Goal: Information Seeking & Learning: Learn about a topic

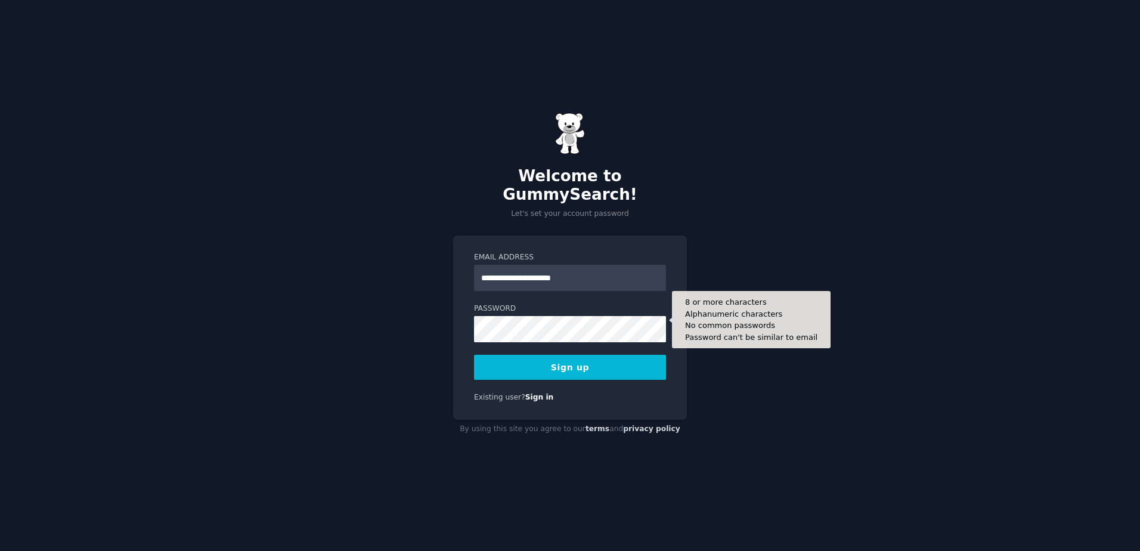
type input "**********"
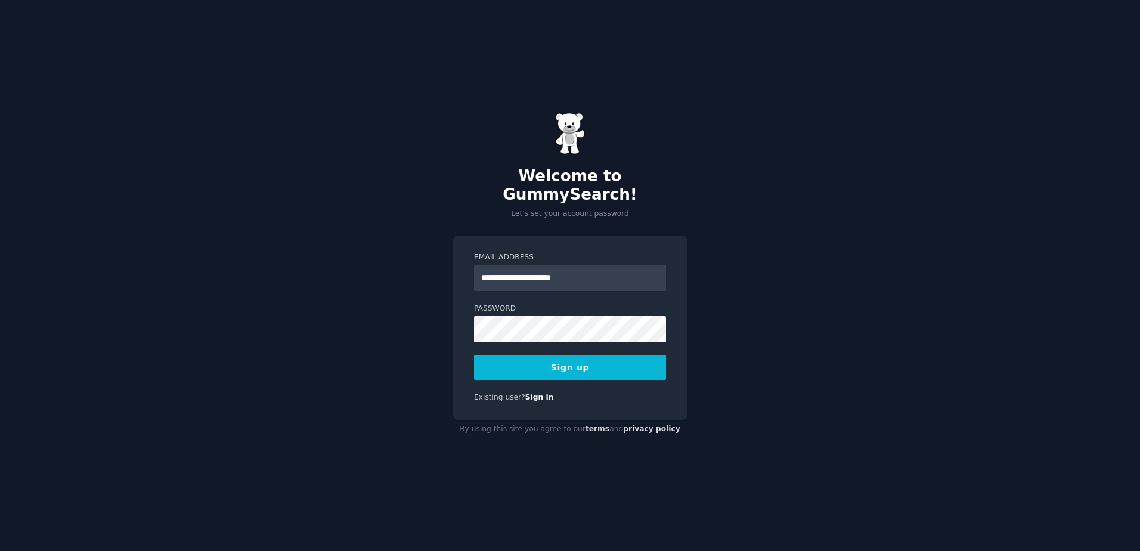
click at [542, 366] on button "Sign up" at bounding box center [570, 367] width 192 height 25
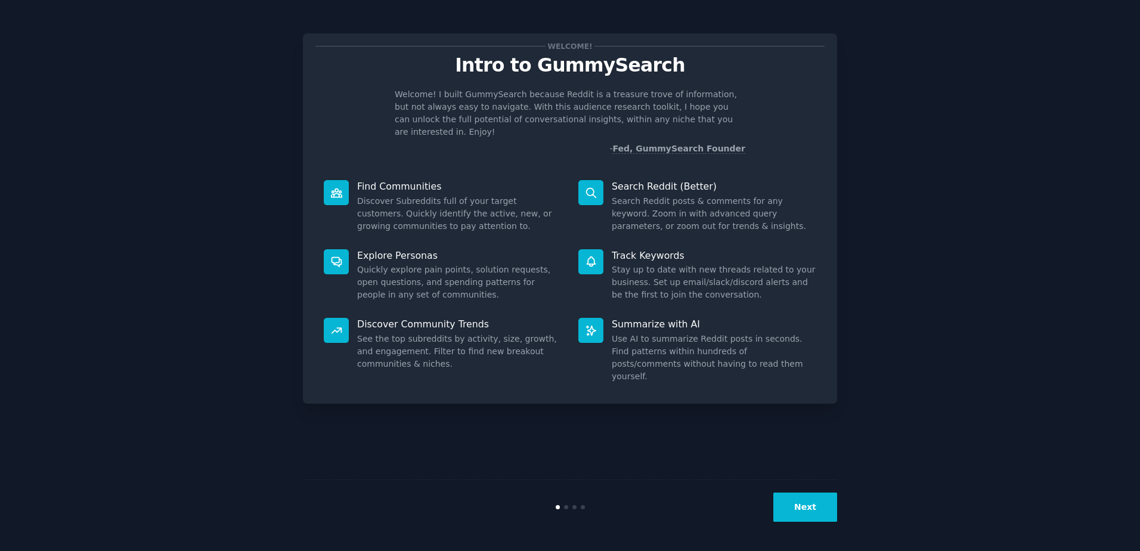
click at [825, 515] on button "Next" at bounding box center [805, 507] width 64 height 29
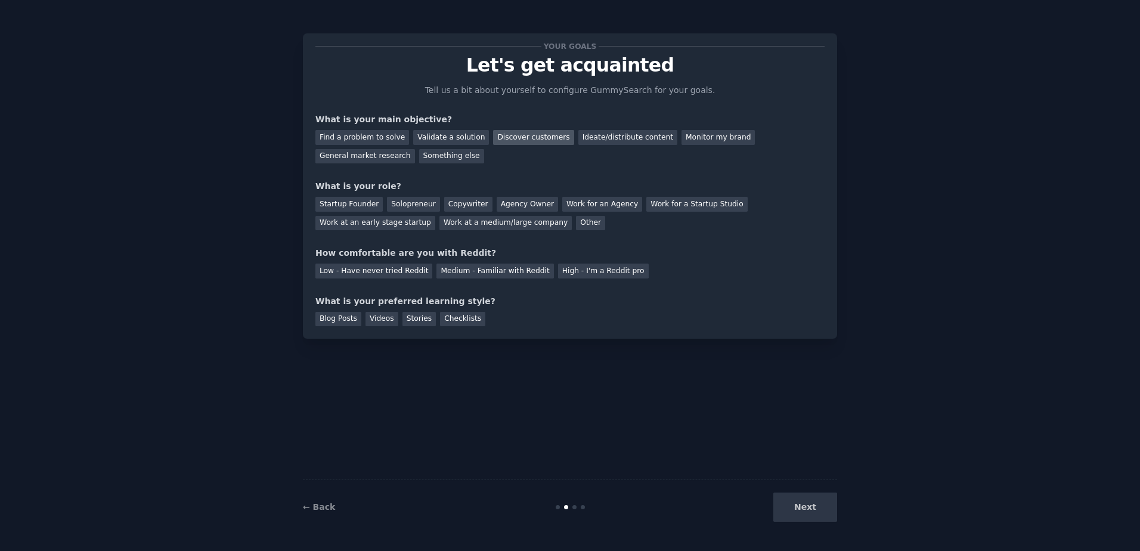
click at [529, 139] on div "Discover customers" at bounding box center [533, 137] width 80 height 15
click at [415, 149] on div "General market research" at bounding box center [365, 156] width 100 height 15
click at [506, 135] on div "Discover customers" at bounding box center [533, 137] width 80 height 15
click at [364, 203] on div "Startup Founder" at bounding box center [348, 204] width 67 height 15
click at [391, 268] on div "Low - Have never tried Reddit" at bounding box center [373, 271] width 117 height 15
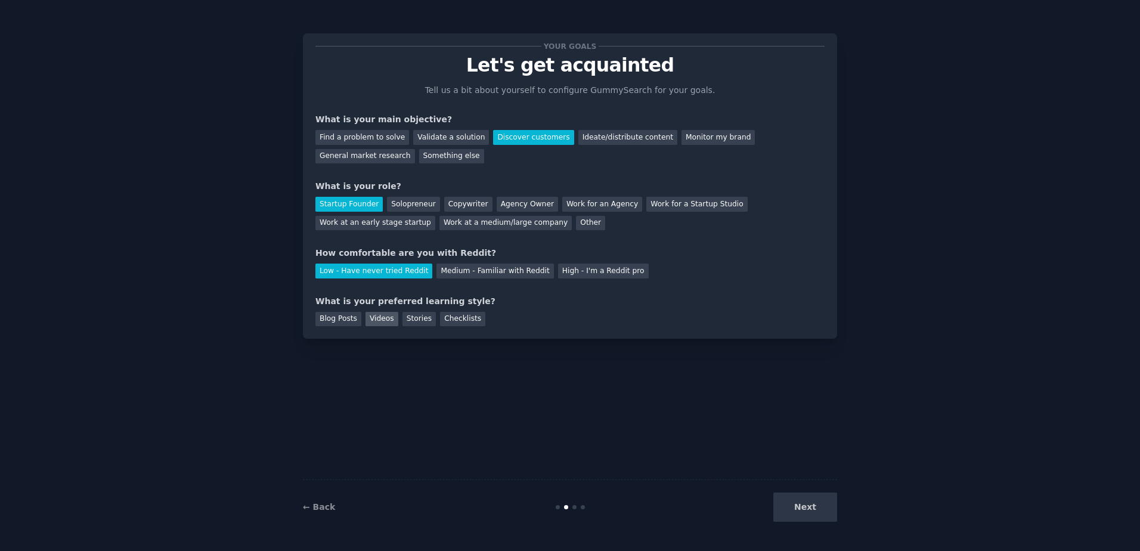
click at [366, 323] on div "Videos" at bounding box center [382, 319] width 33 height 15
click at [448, 320] on div "Checklists" at bounding box center [462, 319] width 45 height 15
click at [381, 319] on div "Videos" at bounding box center [382, 319] width 33 height 15
click at [829, 503] on button "Next" at bounding box center [805, 507] width 64 height 29
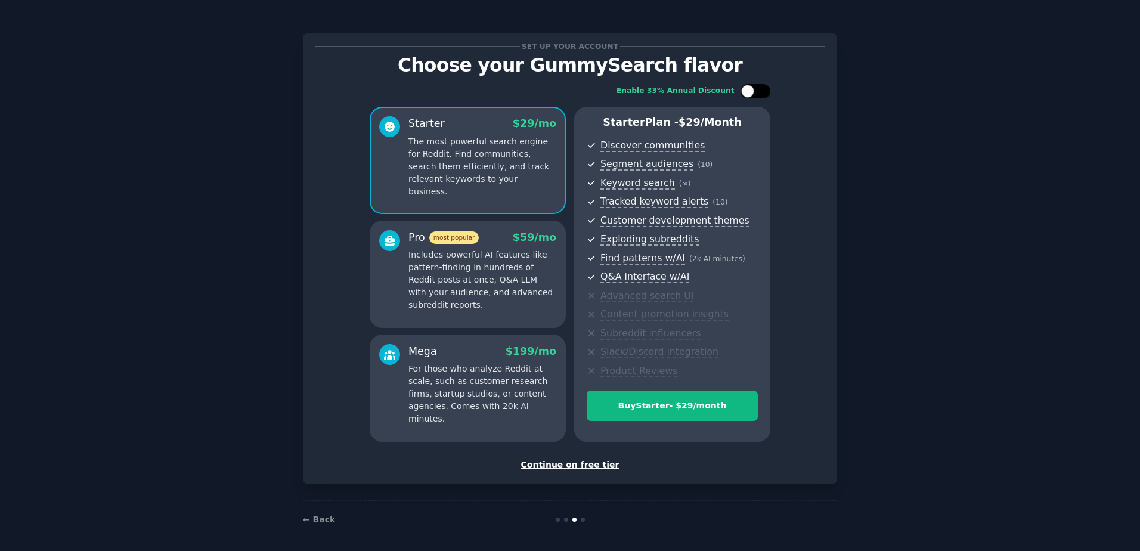
click at [760, 94] on div at bounding box center [761, 91] width 6 height 6
click at [757, 94] on div at bounding box center [763, 91] width 13 height 13
checkbox input "false"
click at [582, 464] on div "Continue on free tier" at bounding box center [569, 465] width 509 height 13
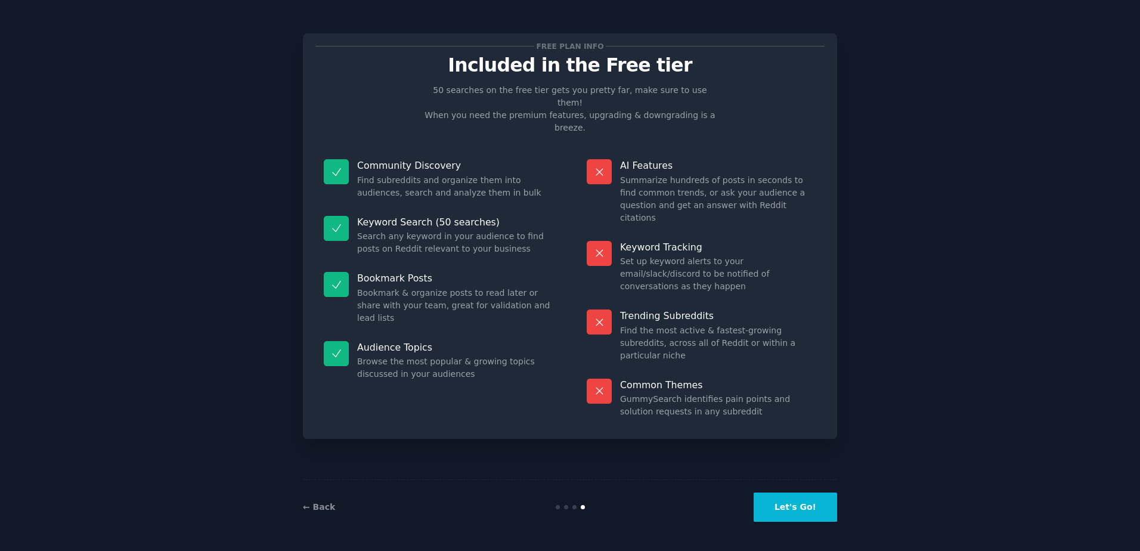
click at [790, 510] on button "Let's Go!" at bounding box center [795, 507] width 83 height 29
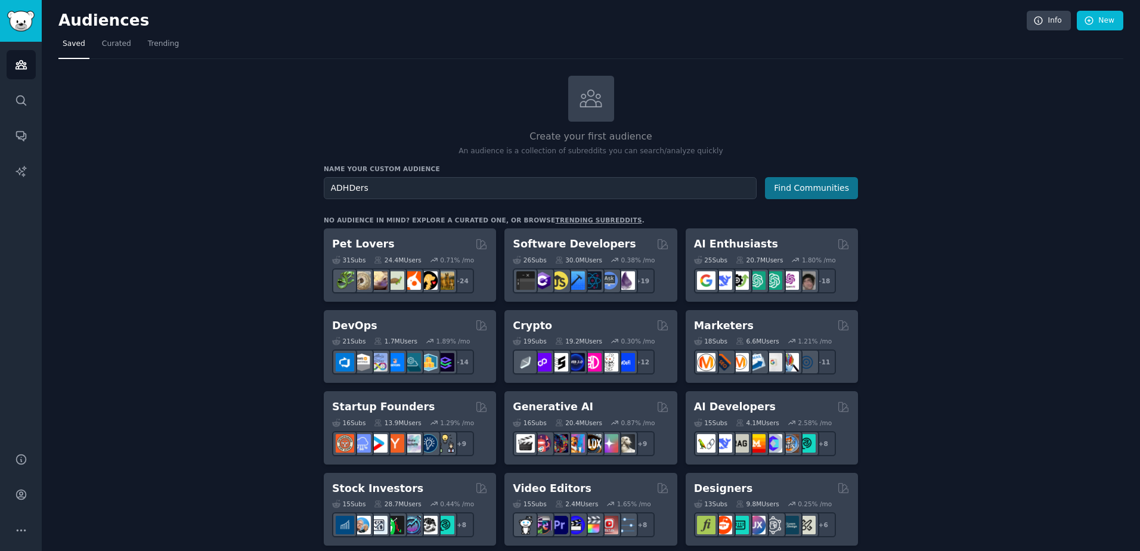
type input "ADHDers"
click at [828, 183] on button "Find Communities" at bounding box center [811, 188] width 93 height 22
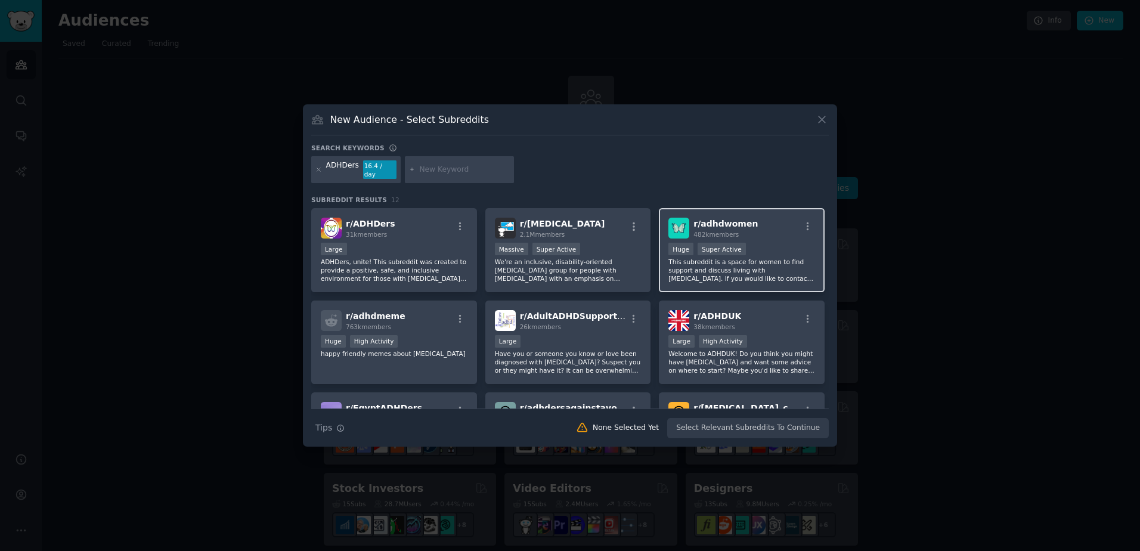
click at [724, 224] on span "r/ adhdwomen" at bounding box center [725, 224] width 64 height 10
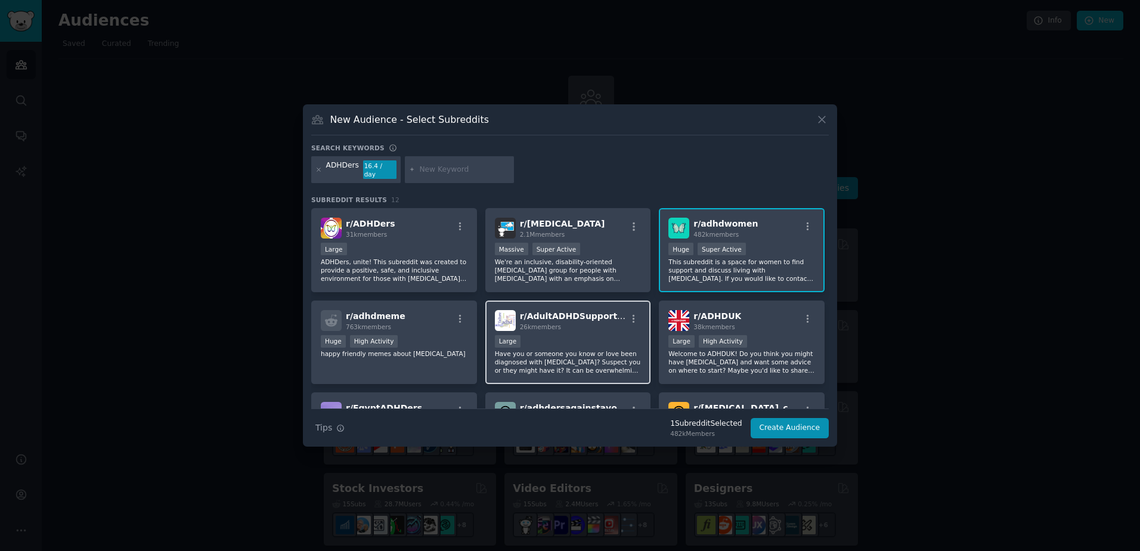
click at [558, 335] on div "Large" at bounding box center [568, 342] width 147 height 15
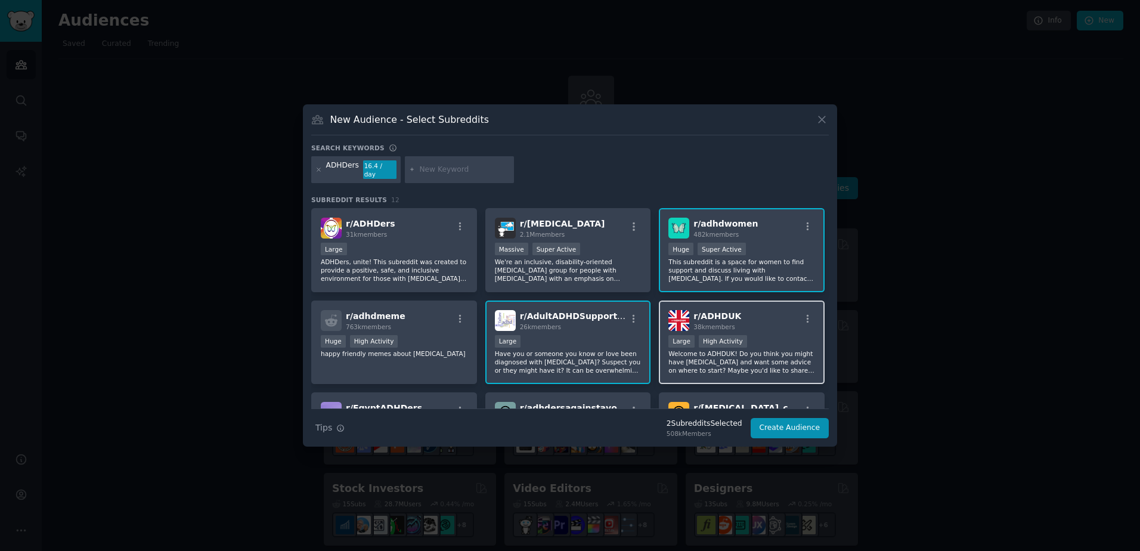
click at [760, 335] on div ">= 80th percentile for submissions / day Large High Activity" at bounding box center [741, 342] width 147 height 15
click at [450, 171] on input "text" at bounding box center [464, 170] width 91 height 11
type input "adhd tools"
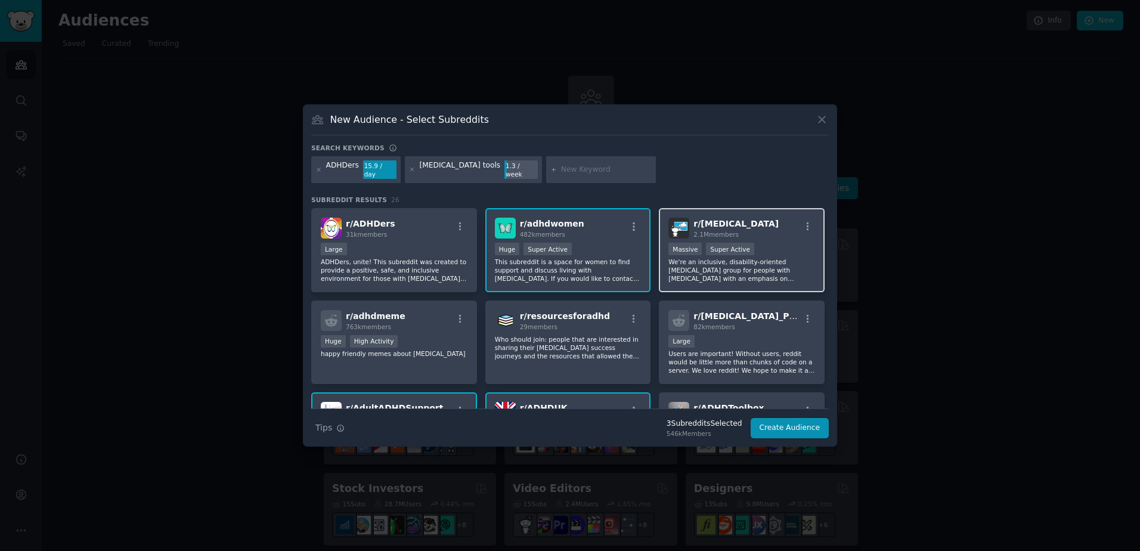
click at [763, 228] on div "r/ ADHD 2.1M members" at bounding box center [741, 228] width 147 height 21
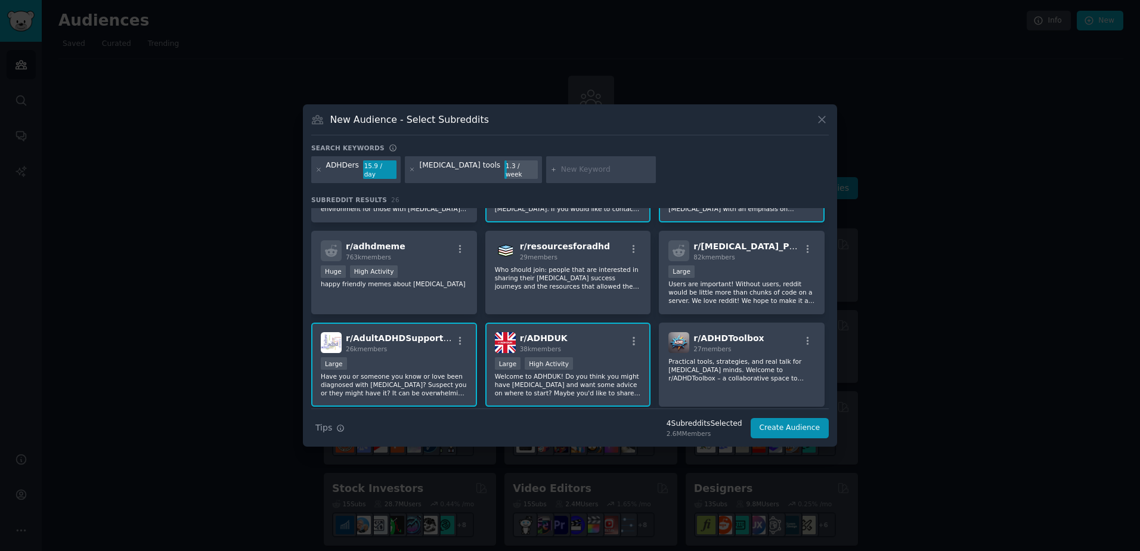
scroll to position [85, 0]
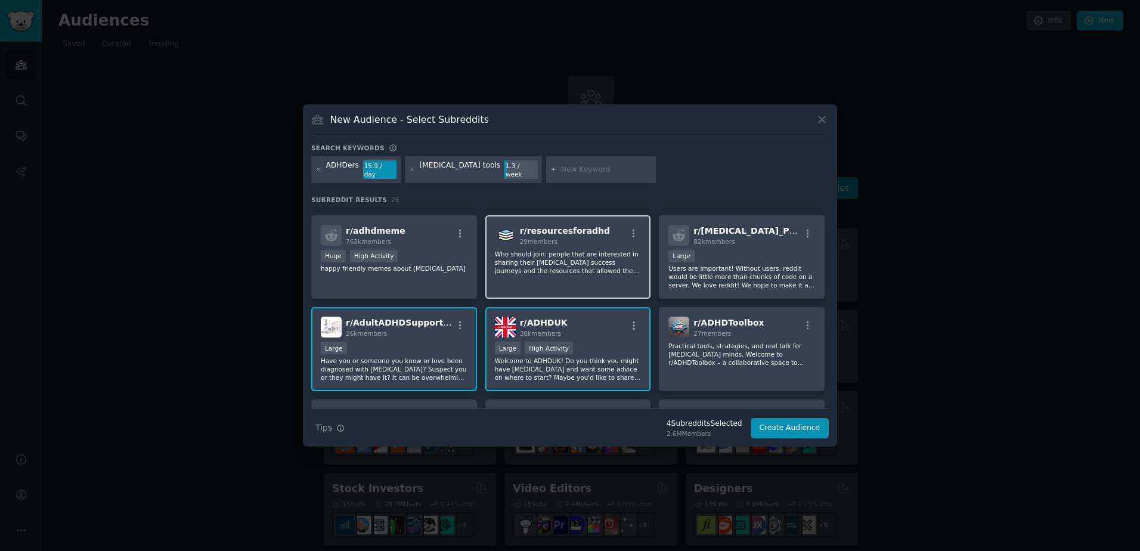
click at [590, 255] on p "Who should join: people that are interested in sharing their ADHD success journ…" at bounding box center [568, 262] width 147 height 25
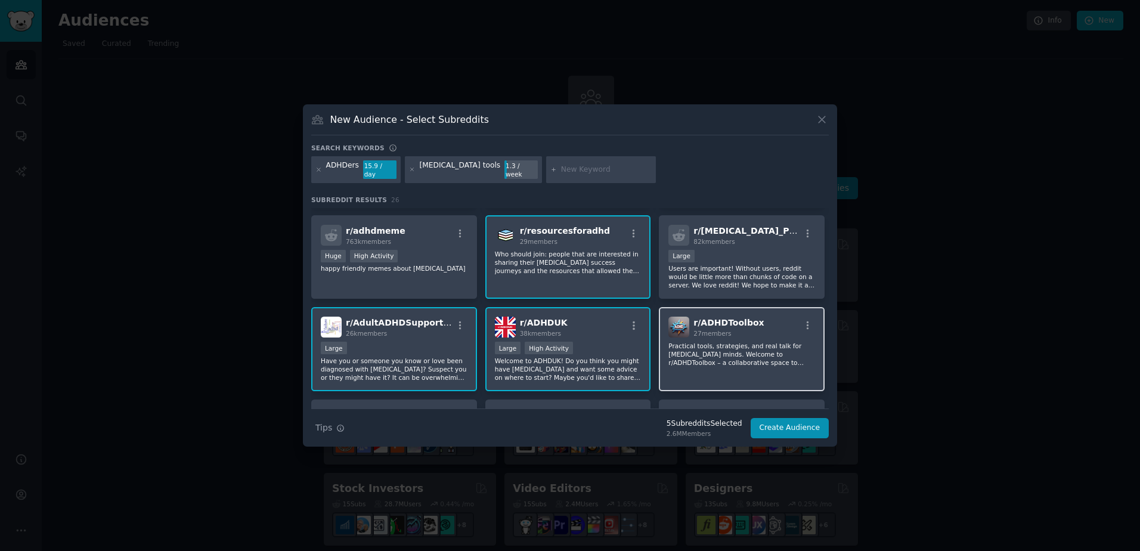
click at [748, 329] on div "27 members" at bounding box center [728, 333] width 70 height 8
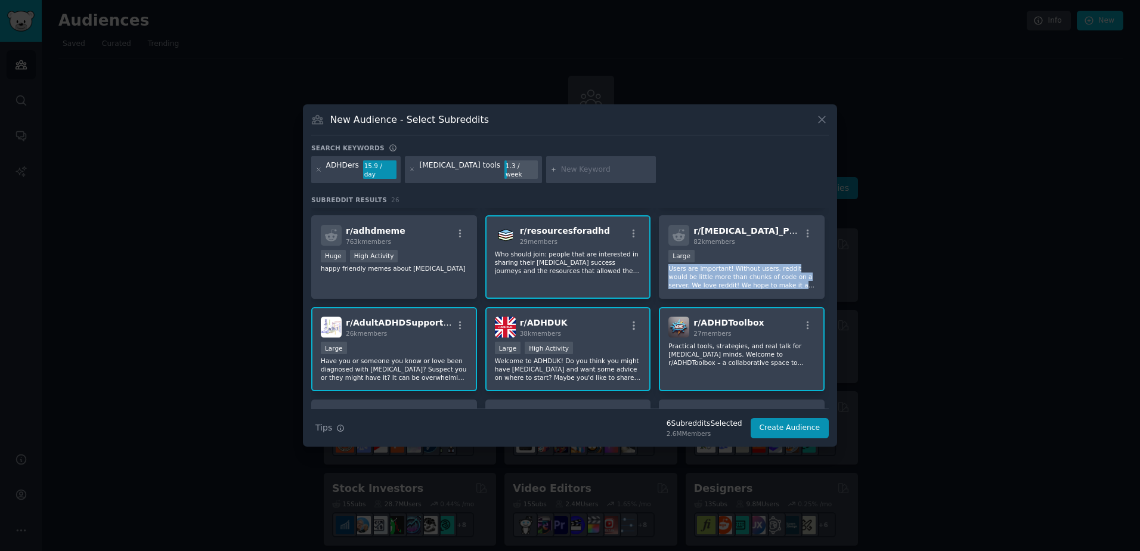
drag, startPoint x: 822, startPoint y: 252, endPoint x: 828, endPoint y: 283, distance: 32.2
click at [828, 283] on div "r/ ADHDers 31k members Large ADHDers, unite! This subreddit was created to prov…" at bounding box center [570, 308] width 518 height 200
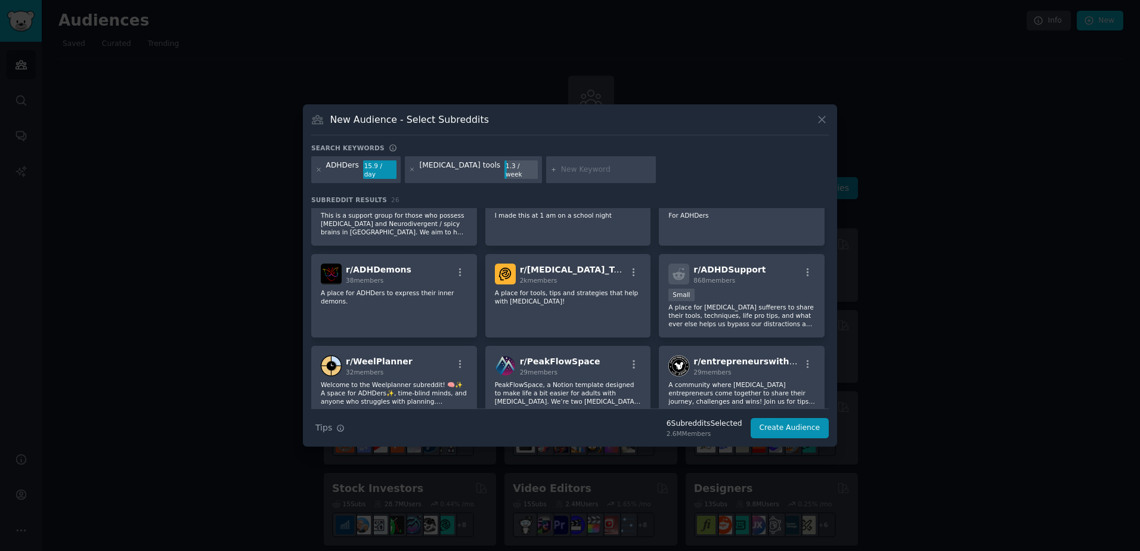
scroll to position [319, 0]
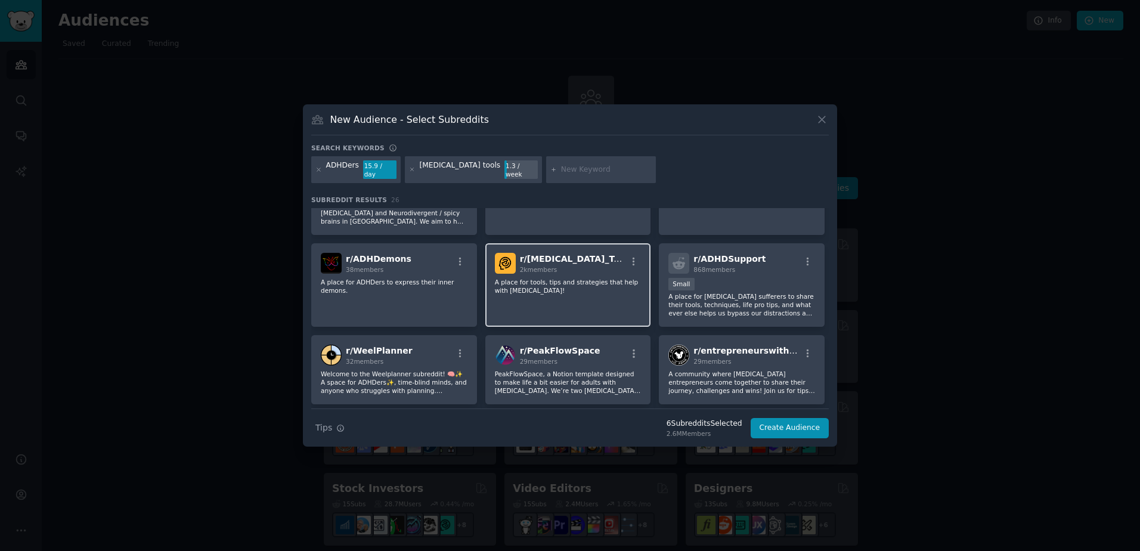
click at [558, 265] on div "2k members" at bounding box center [573, 269] width 107 height 8
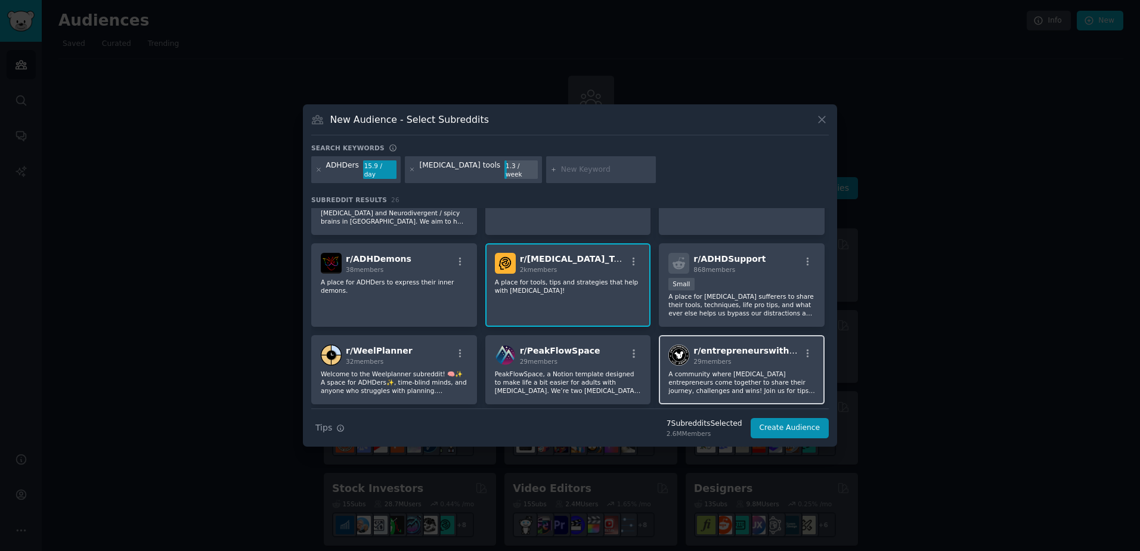
click at [717, 370] on p "A community where ADHD entrepreneurs come together to share their journey, chal…" at bounding box center [741, 382] width 147 height 25
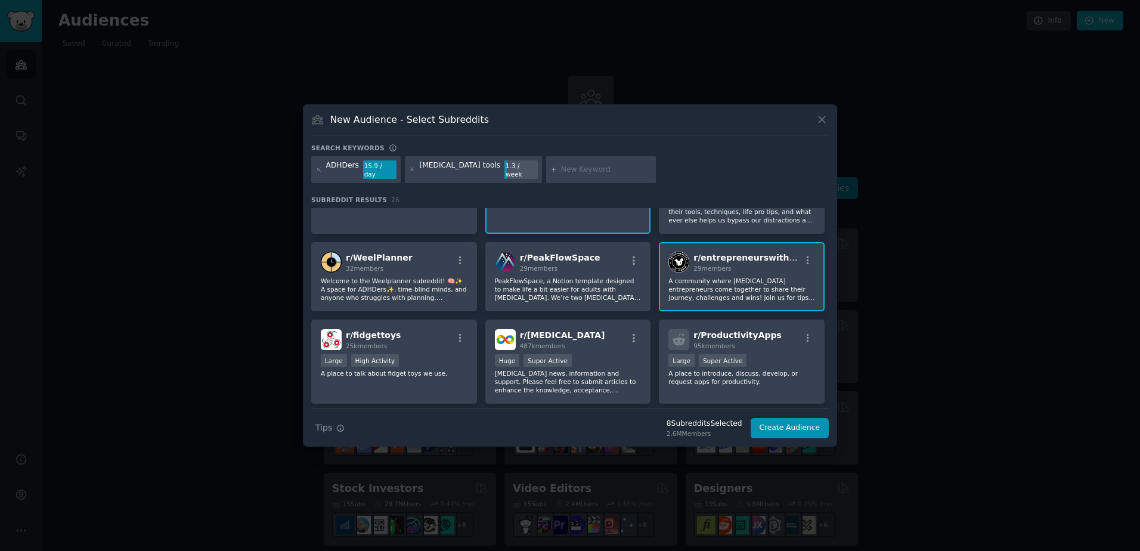
scroll to position [415, 0]
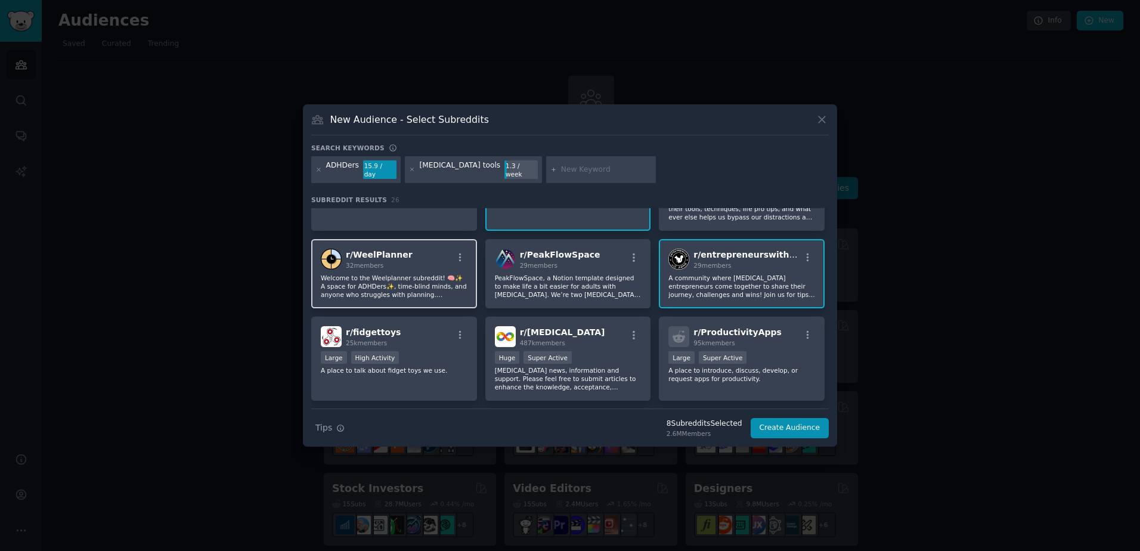
click at [431, 274] on p "Welcome to the Weelplanner subreddit! 🧠✨ A space for ADHDers✨, time-blind minds…" at bounding box center [394, 286] width 147 height 25
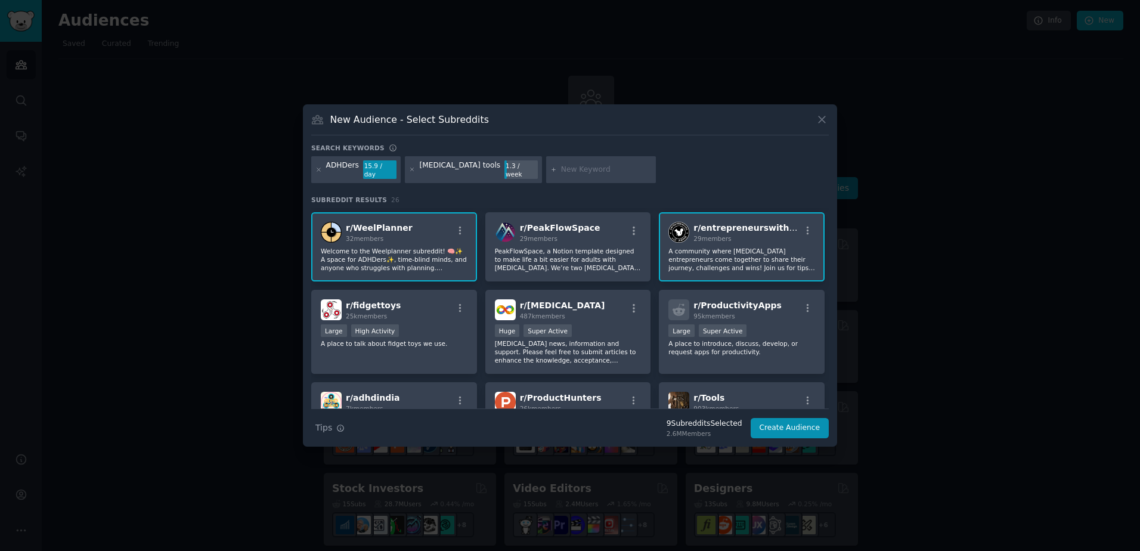
scroll to position [447, 0]
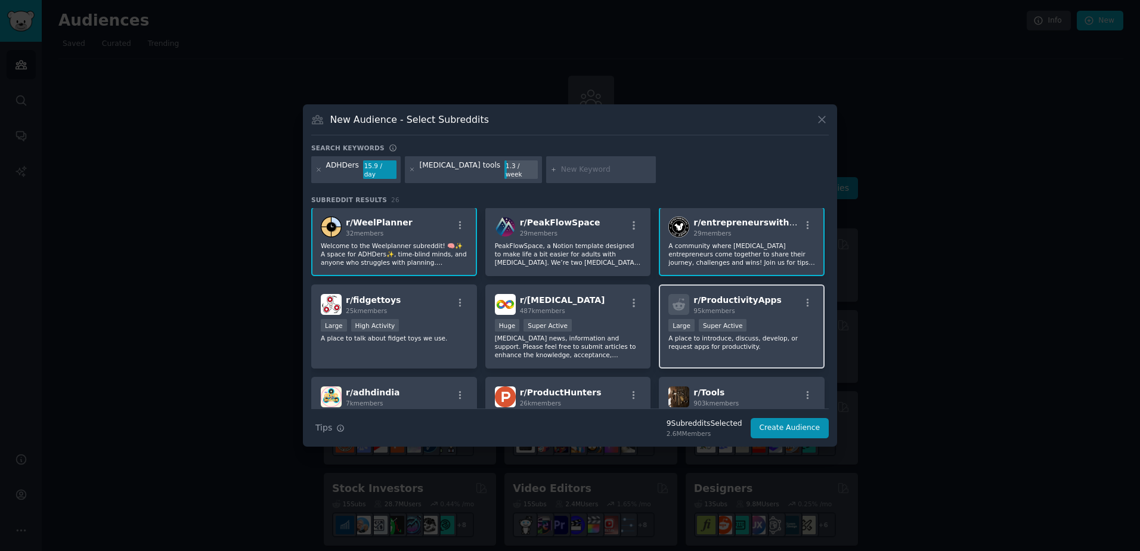
click at [763, 336] on p "A place to introduce, discuss, develop, or request apps for productivity." at bounding box center [741, 342] width 147 height 17
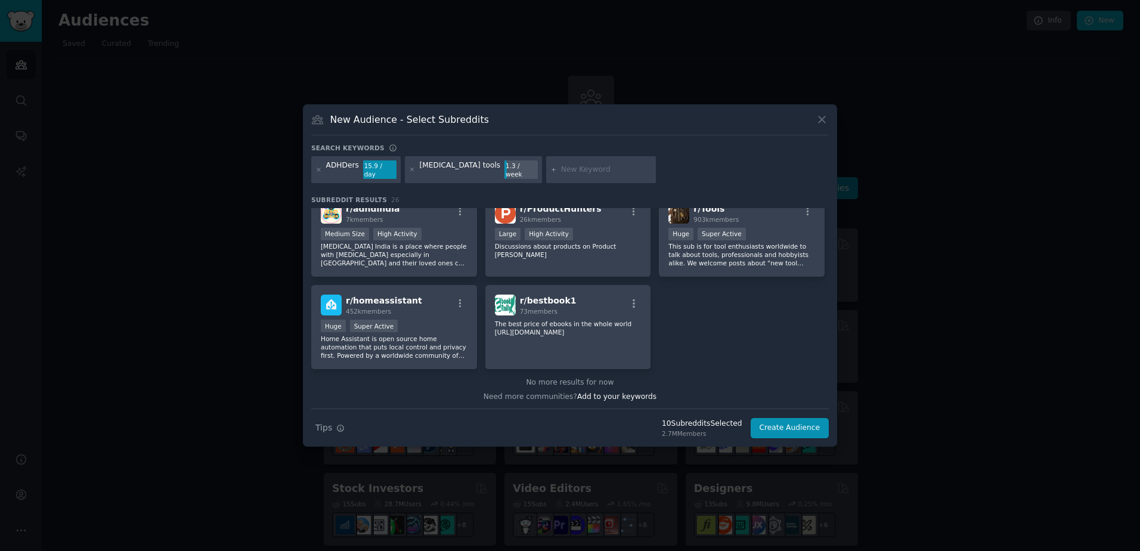
scroll to position [608, 0]
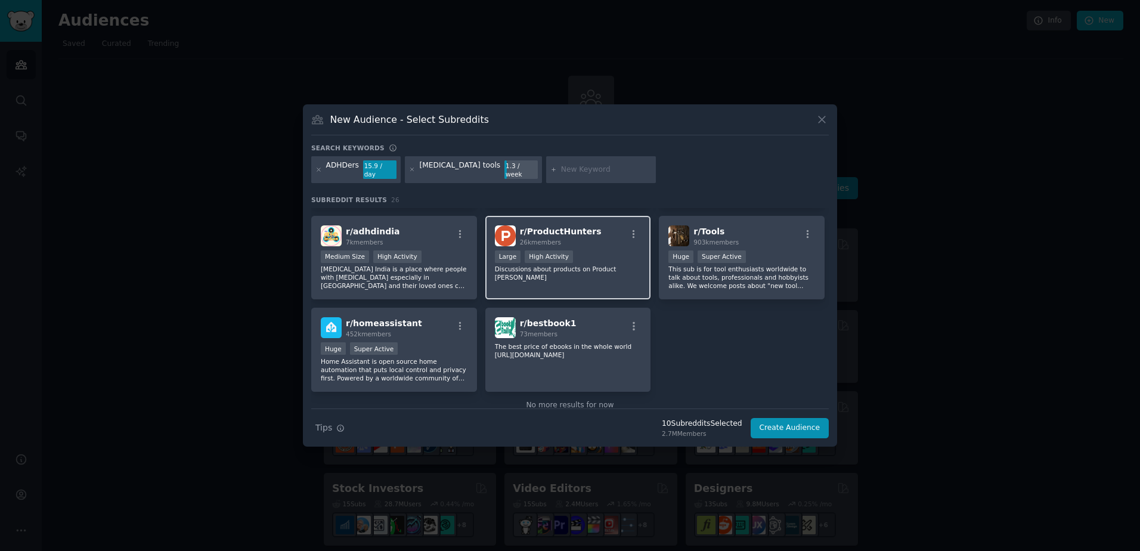
click at [562, 265] on p "Discussions about products on Product Hunt" at bounding box center [568, 273] width 147 height 17
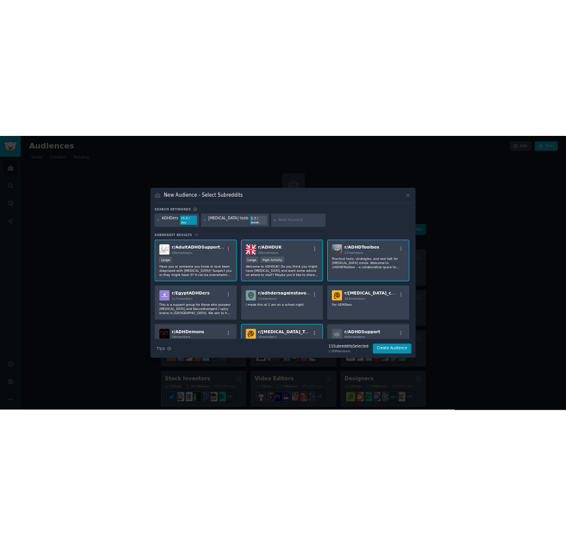
scroll to position [0, 0]
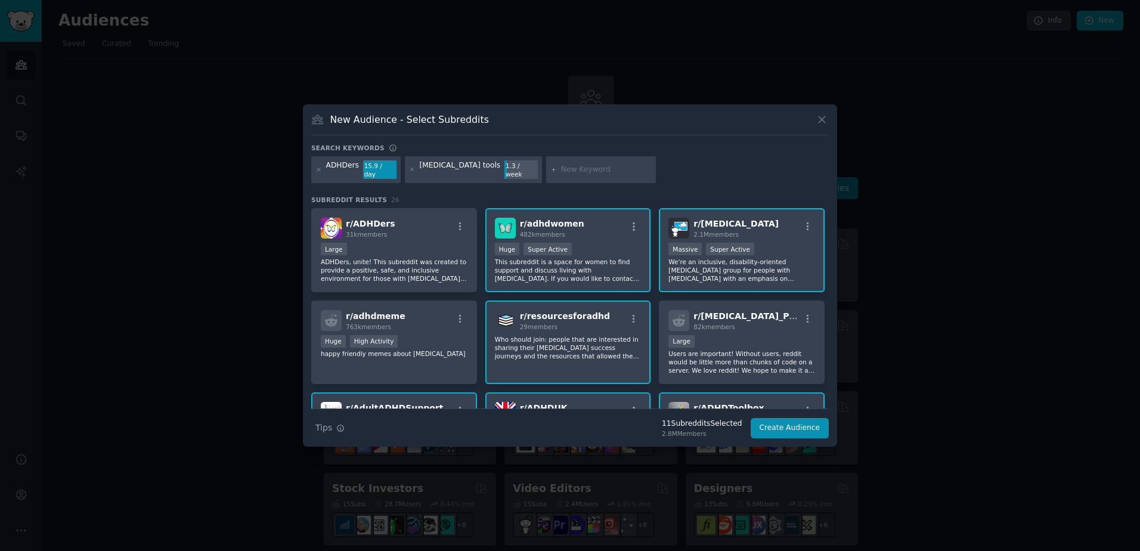
click at [561, 171] on input "text" at bounding box center [606, 170] width 91 height 11
